Goal: Task Accomplishment & Management: Manage account settings

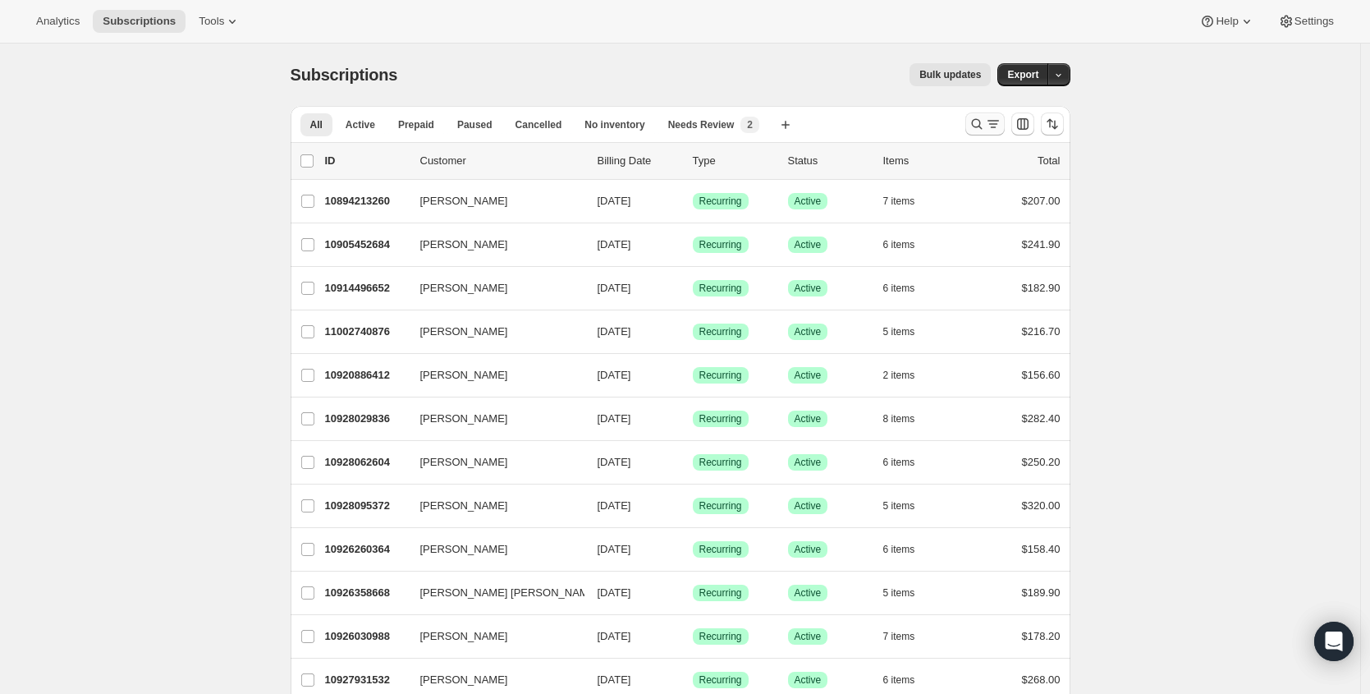
click at [978, 117] on icon "Search and filter results" at bounding box center [977, 124] width 16 height 16
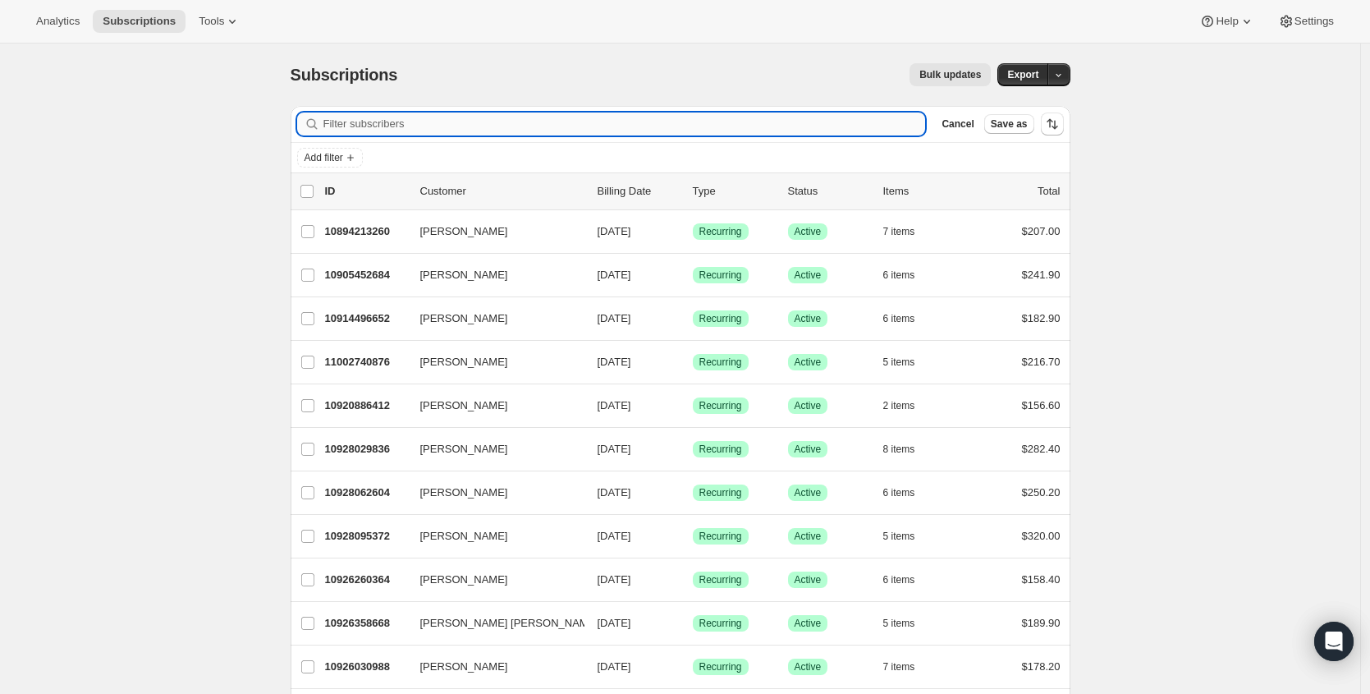
paste input "kathy.sabouin@live.com"
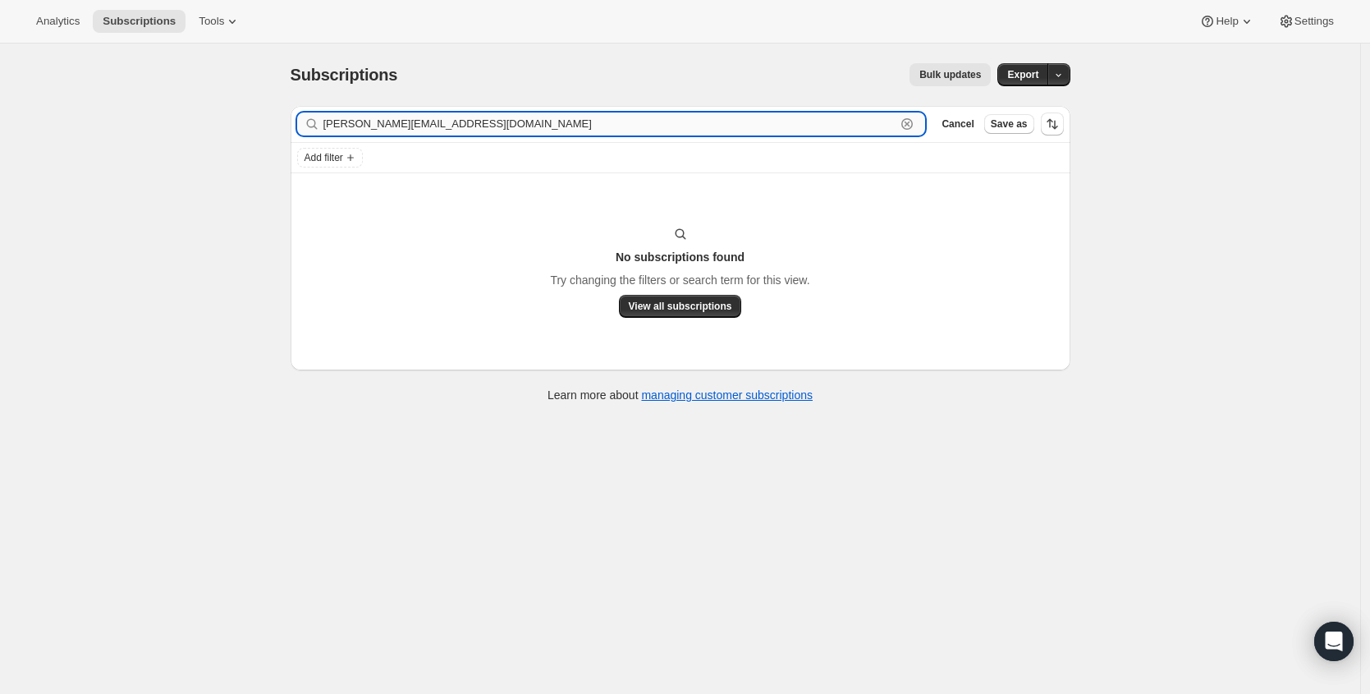
click at [454, 129] on input "kathy.sabouin@live.com" at bounding box center [609, 123] width 573 height 23
click at [453, 128] on input "kathy.sabouin@live.com" at bounding box center [609, 123] width 573 height 23
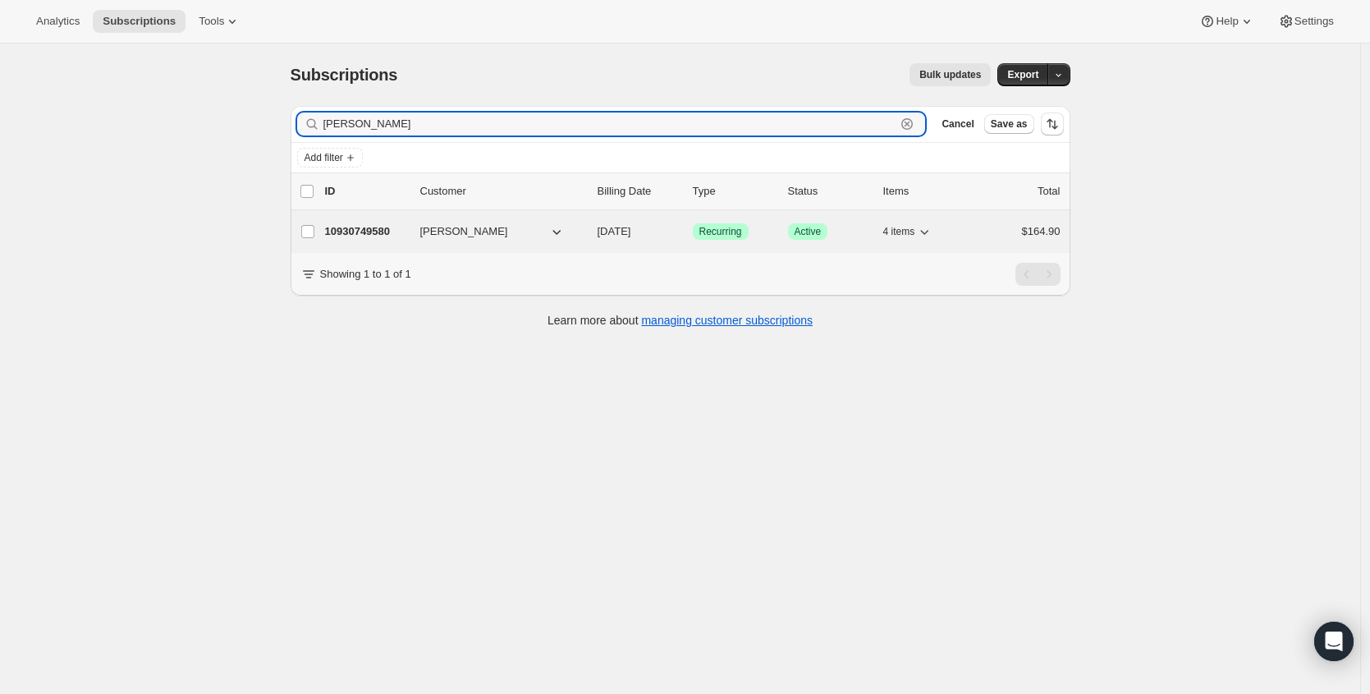
type input "kathy sabo"
click at [371, 231] on p "10930749580" at bounding box center [366, 231] width 82 height 16
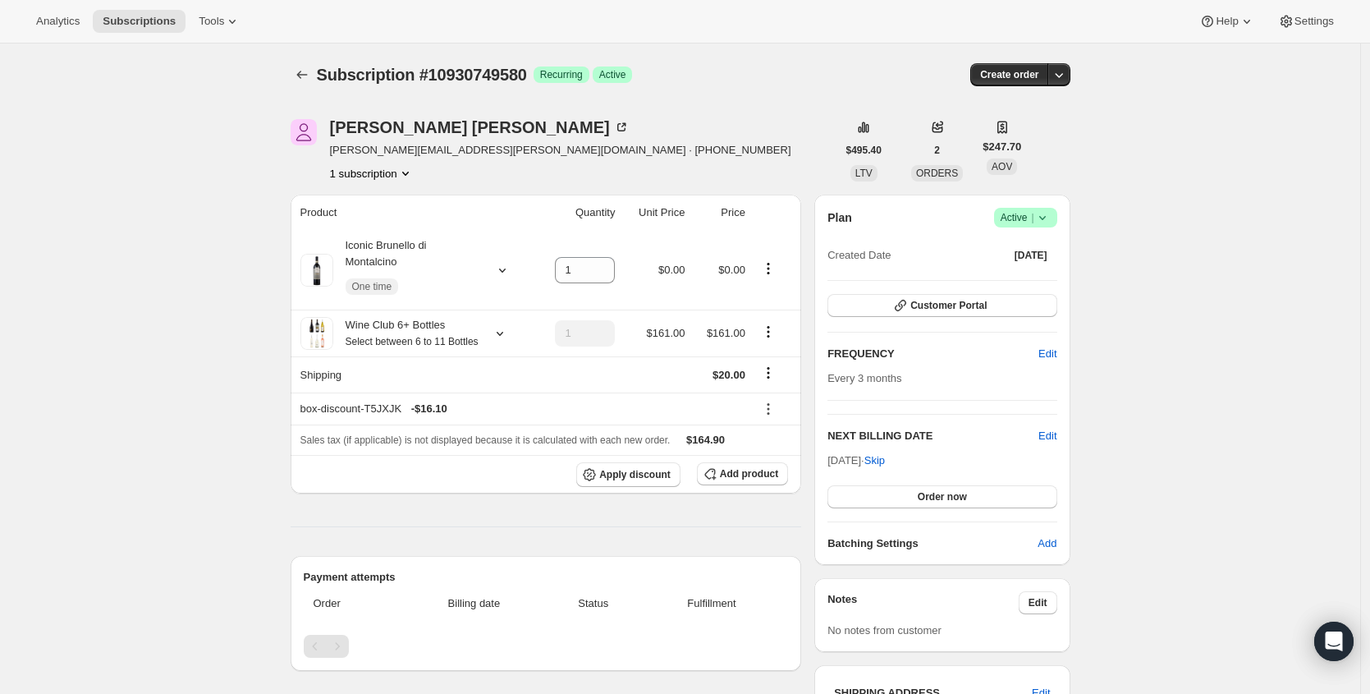
drag, startPoint x: 1037, startPoint y: 213, endPoint x: 1039, endPoint y: 224, distance: 10.8
click at [1037, 214] on icon at bounding box center [1042, 217] width 16 height 16
click at [1034, 277] on span "Cancel subscription" at bounding box center [1024, 278] width 93 height 12
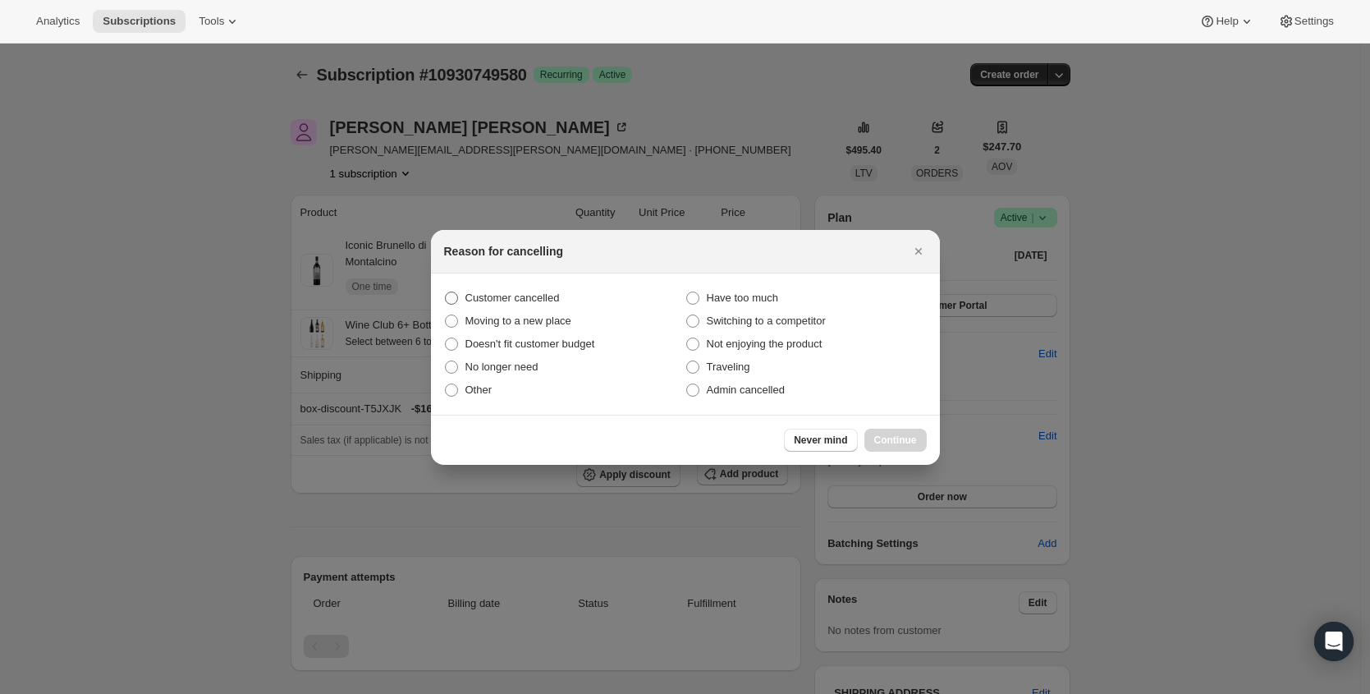
click at [519, 290] on span "Customer cancelled" at bounding box center [512, 298] width 94 height 16
click at [446, 291] on input "Customer cancelled" at bounding box center [445, 291] width 1 height 1
radio input "true"
click at [895, 444] on span "Continue" at bounding box center [895, 439] width 43 height 13
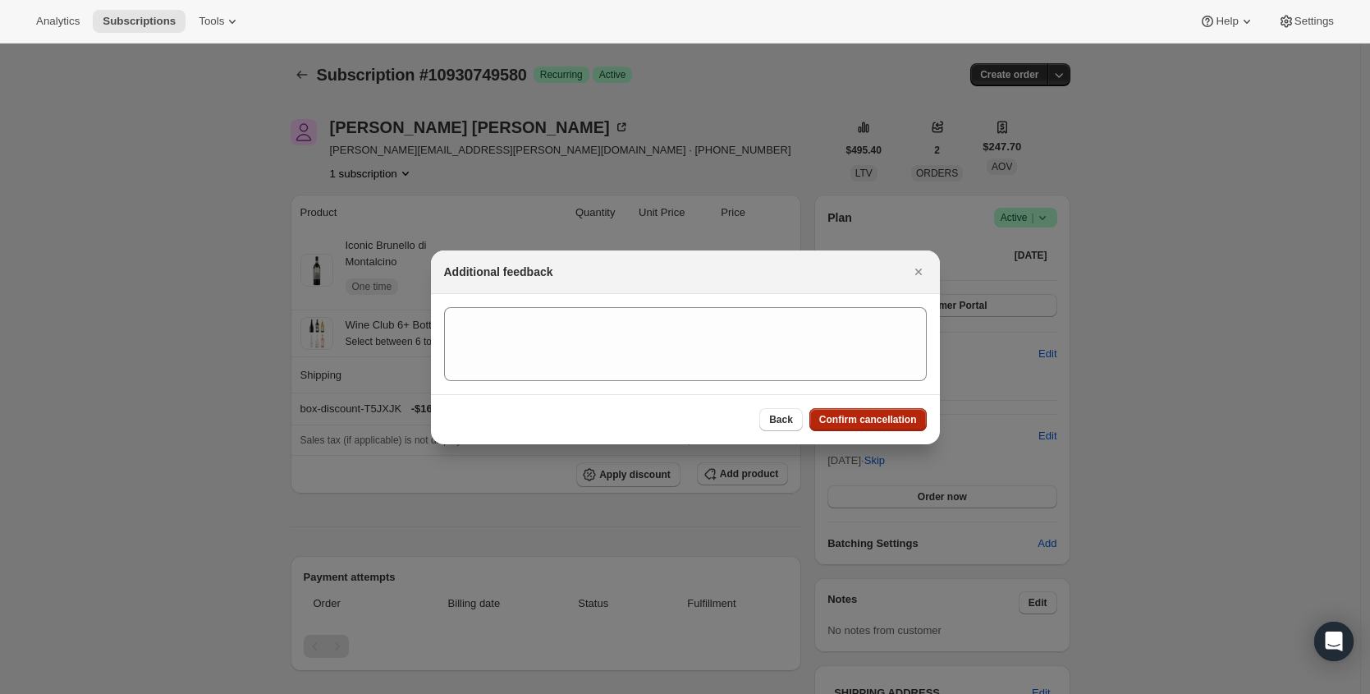
click at [897, 415] on span "Confirm cancellation" at bounding box center [868, 419] width 98 height 13
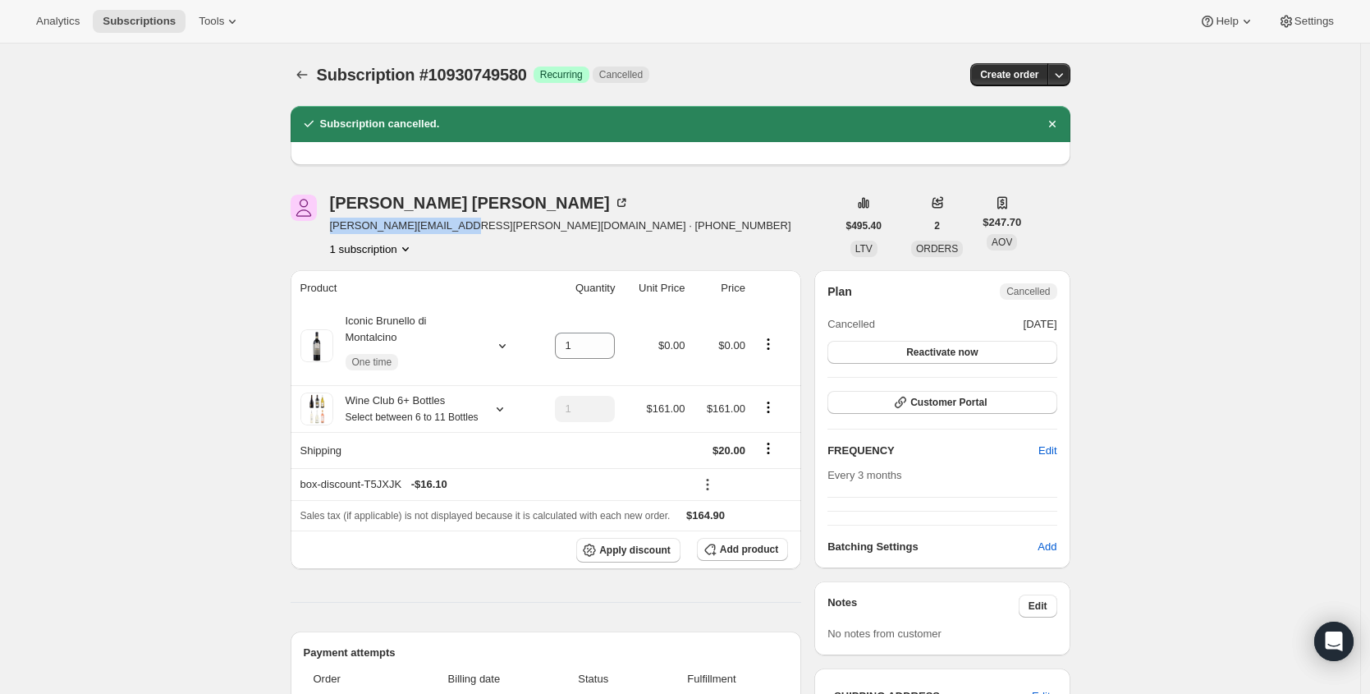
drag, startPoint x: 456, startPoint y: 228, endPoint x: 330, endPoint y: 227, distance: 126.4
click at [330, 227] on div "Kathy Sabourin kathy.sabourin@live.com · +13039563110 1 subscription" at bounding box center [564, 226] width 546 height 62
copy span "kathy.sabourin@live.com"
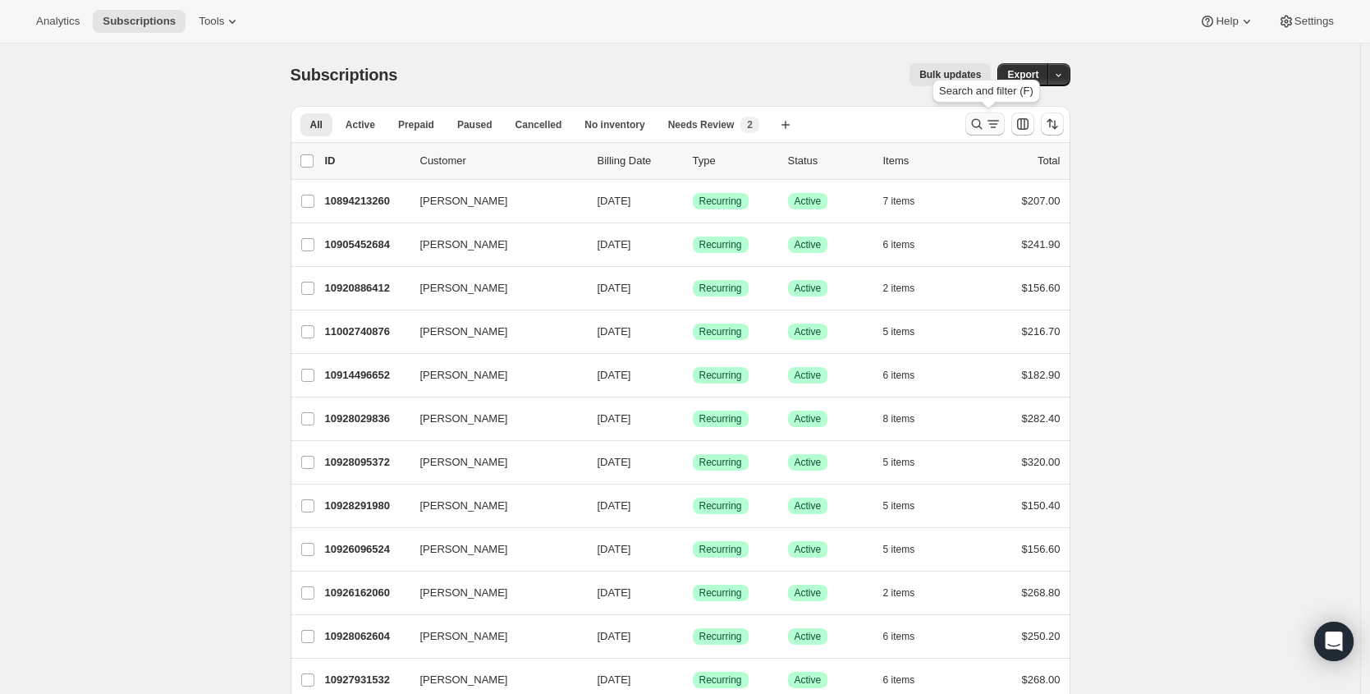
click at [996, 121] on icon "Search and filter results" at bounding box center [993, 124] width 16 height 16
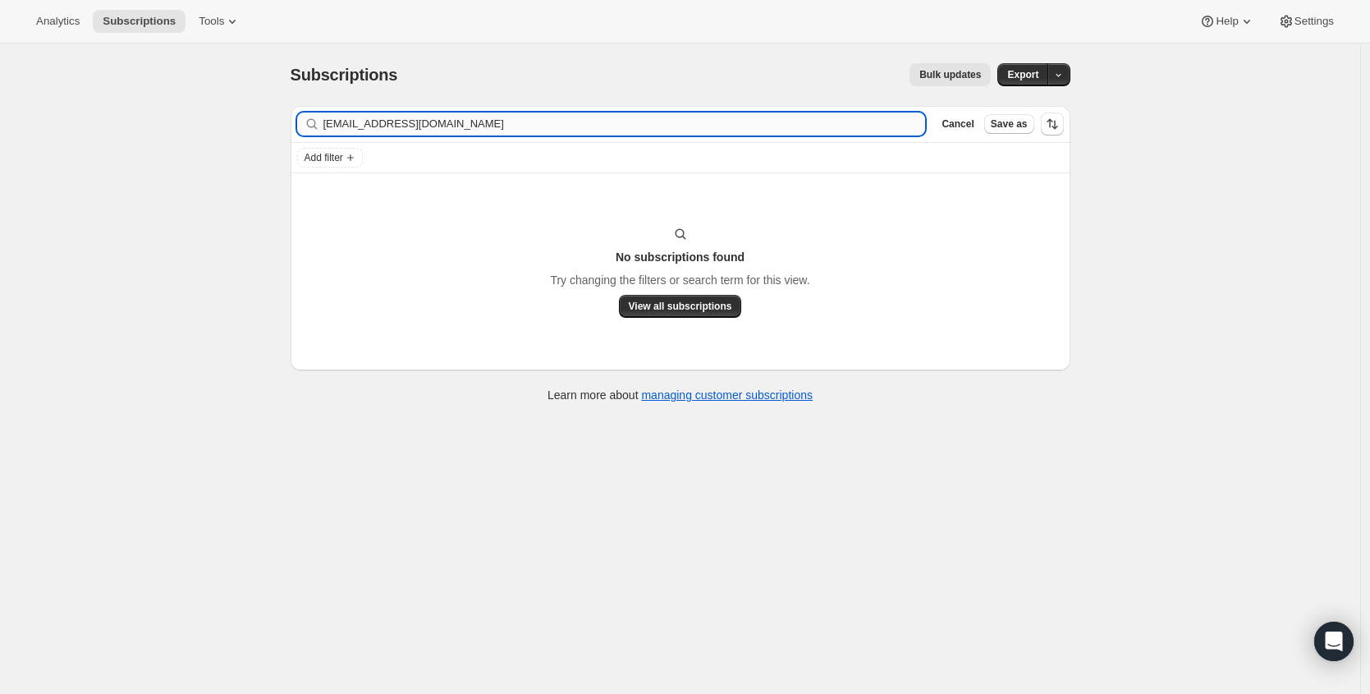
click at [438, 136] on div "Filter subscribers [EMAIL_ADDRESS][DOMAIN_NAME] Clear Cancel Save as" at bounding box center [681, 124] width 780 height 36
click at [443, 126] on input "[EMAIL_ADDRESS][DOMAIN_NAME]" at bounding box center [609, 123] width 573 height 23
click at [444, 126] on input "[EMAIL_ADDRESS][DOMAIN_NAME]" at bounding box center [609, 123] width 573 height 23
type input "[PERSON_NAME]"
